Goal: Transaction & Acquisition: Subscribe to service/newsletter

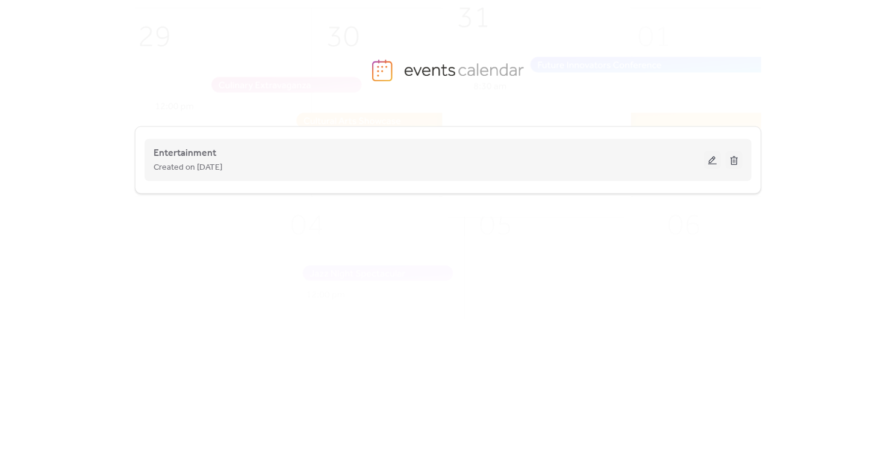
click at [376, 169] on div "Created on [DATE]" at bounding box center [429, 167] width 550 height 14
click at [711, 158] on button at bounding box center [712, 160] width 17 height 18
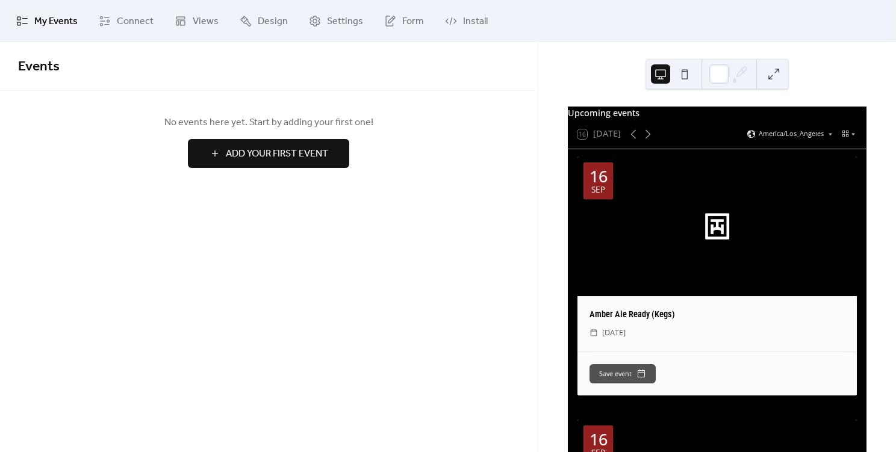
click at [63, 22] on span "My Events" at bounding box center [55, 21] width 43 height 14
click at [123, 22] on span "Connect" at bounding box center [135, 21] width 37 height 14
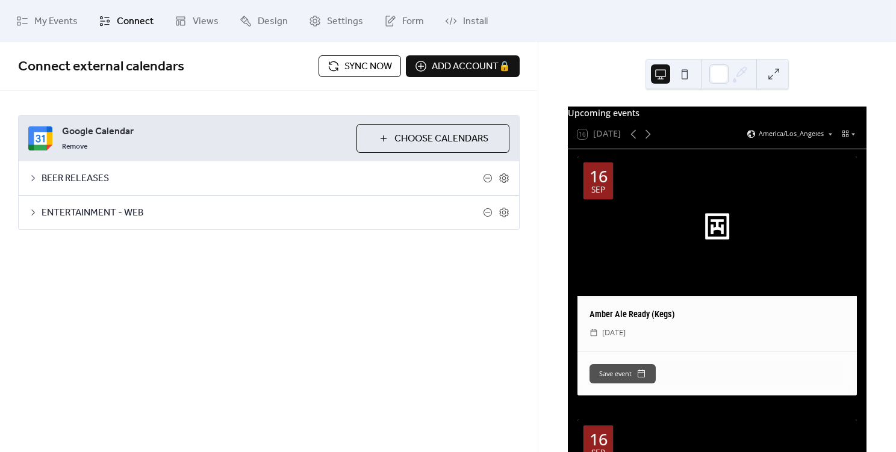
click at [36, 213] on icon at bounding box center [33, 213] width 10 height 10
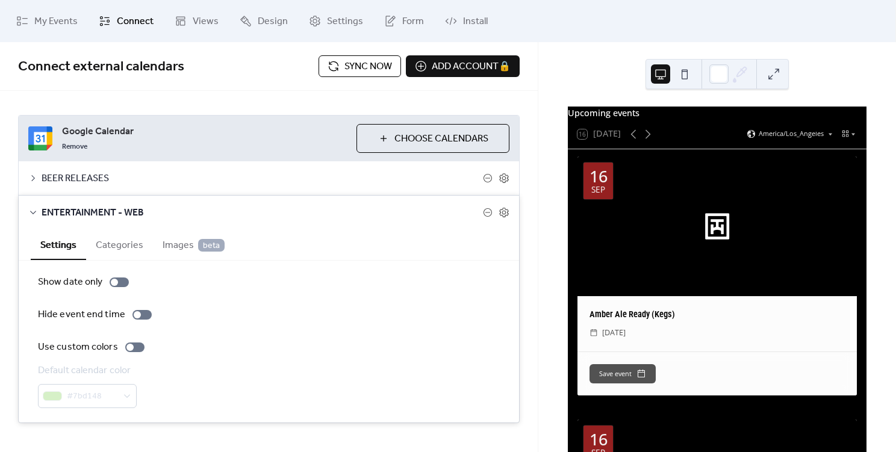
click at [176, 247] on span "Images beta" at bounding box center [194, 245] width 62 height 14
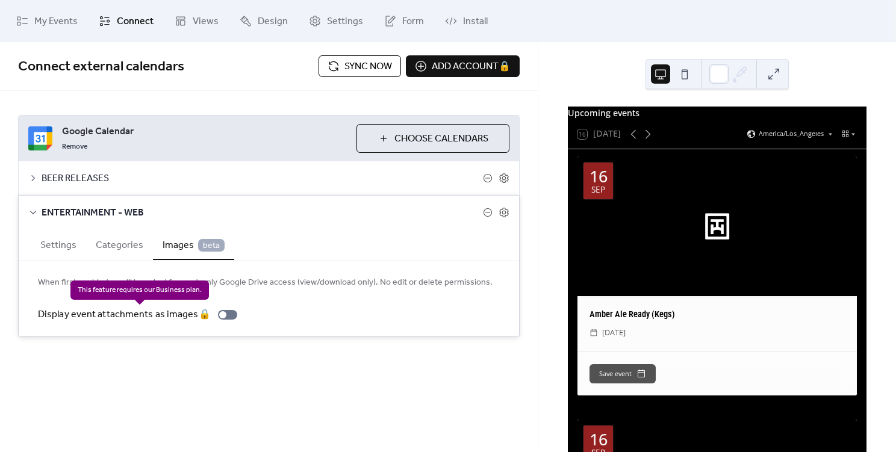
click at [223, 317] on div "Display event attachments as images 🔒" at bounding box center [140, 315] width 204 height 14
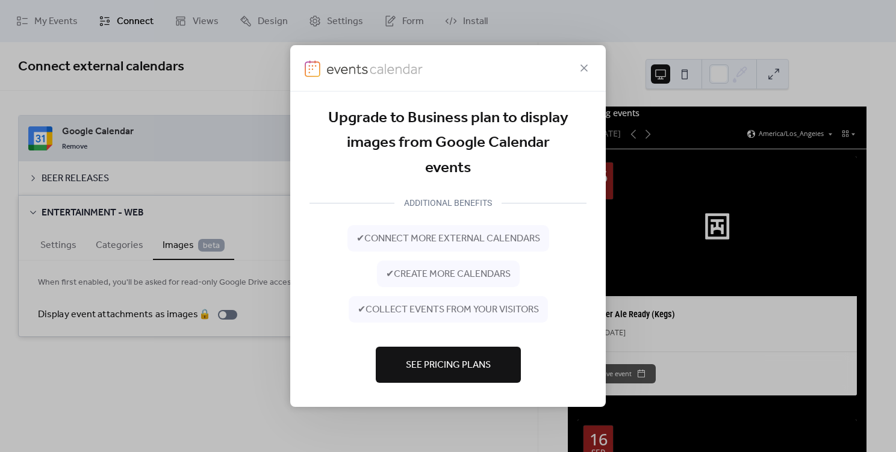
click at [464, 361] on span "See Pricing Plans" at bounding box center [448, 365] width 85 height 14
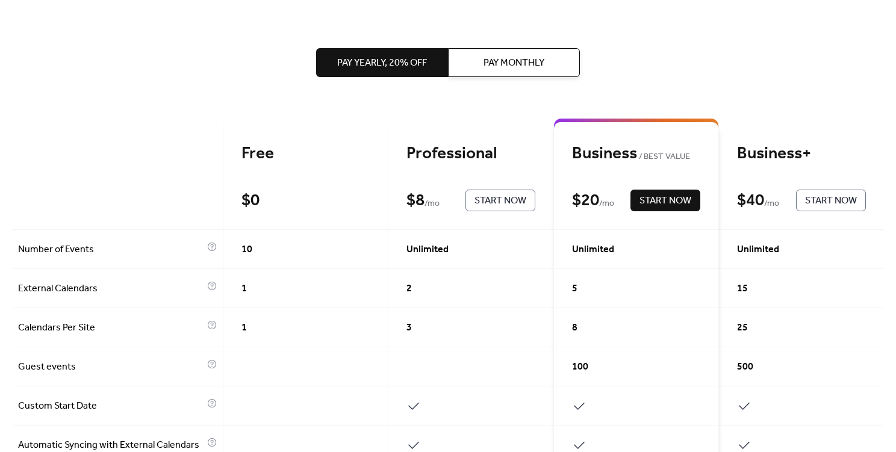
click at [518, 70] on span "Pay Monthly" at bounding box center [513, 63] width 61 height 14
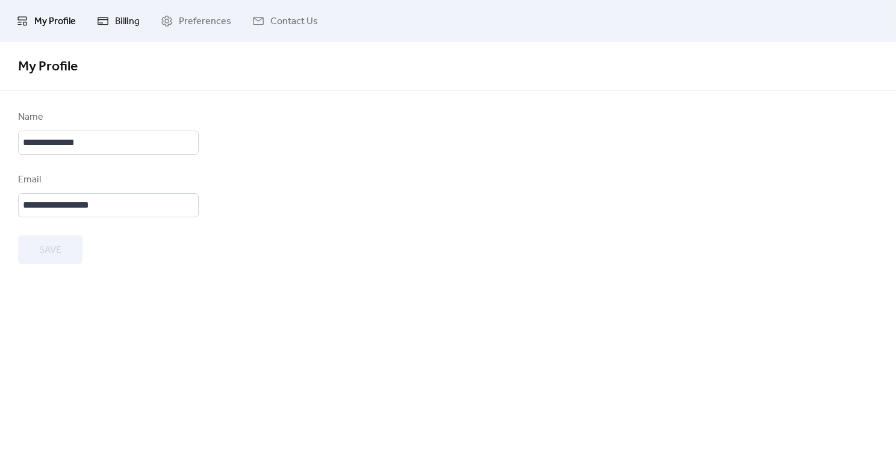
click at [123, 24] on span "Billing" at bounding box center [127, 21] width 25 height 14
